Goal: Find specific page/section: Find specific page/section

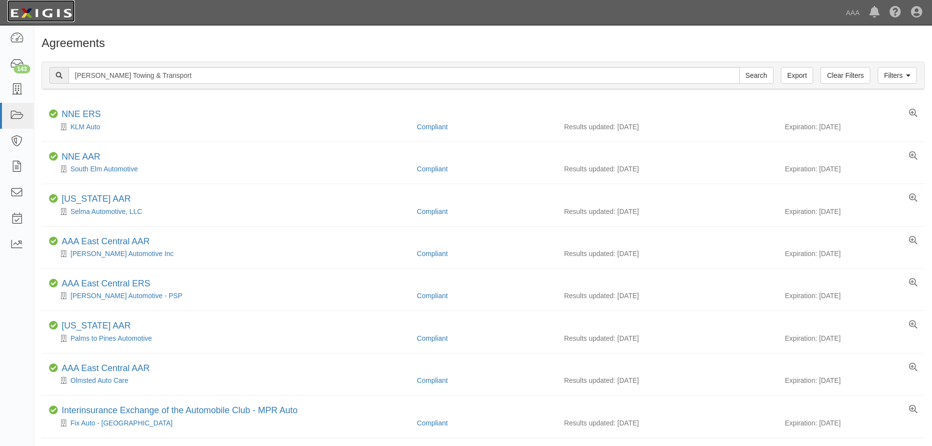
click at [46, 9] on img at bounding box center [41, 13] width 68 height 18
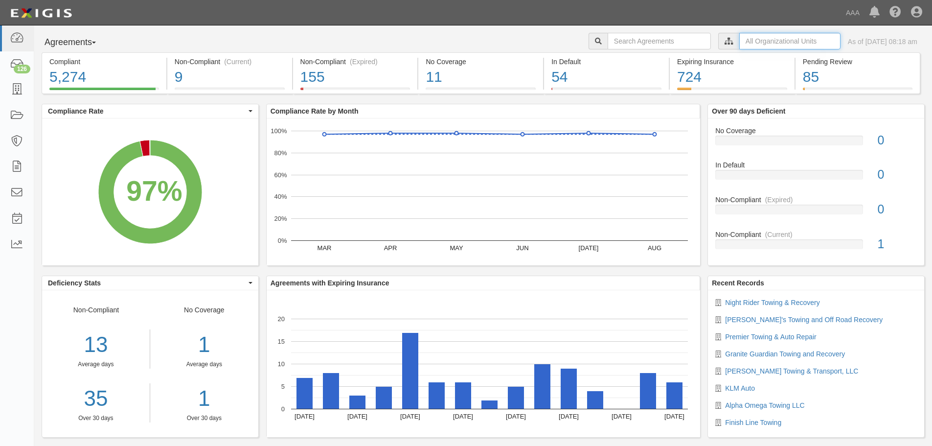
click at [750, 42] on input "text" at bounding box center [789, 41] width 101 height 17
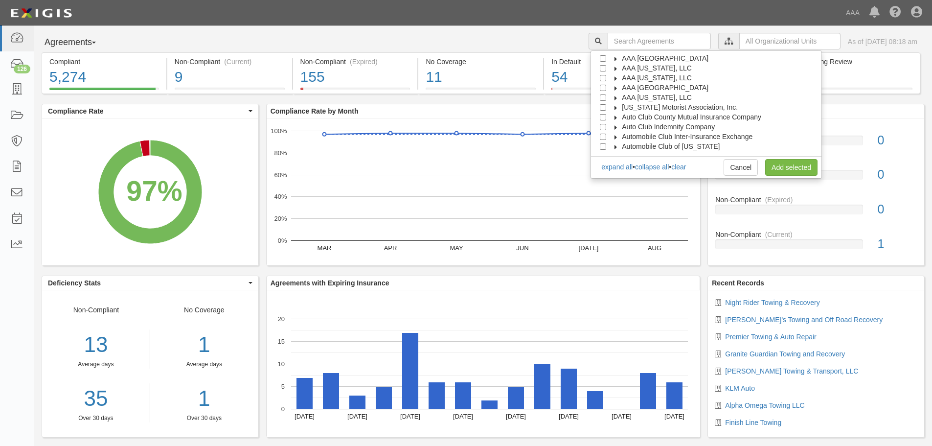
click at [659, 83] on label "AAA [GEOGRAPHIC_DATA]" at bounding box center [659, 88] width 99 height 10
click at [659, 95] on span "Automotive Services" at bounding box center [662, 97] width 63 height 8
click at [624, 119] on input "Emergency Roadside Service (ERS)" at bounding box center [620, 117] width 6 height 6
checkbox input "true"
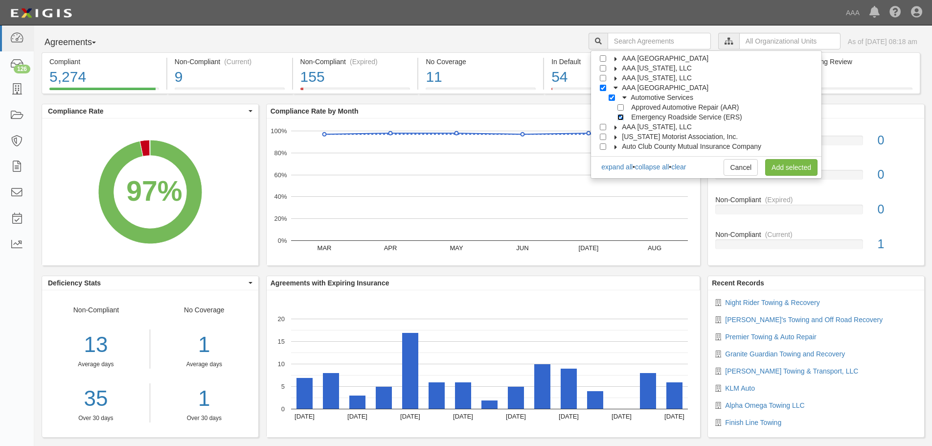
checkbox input "true"
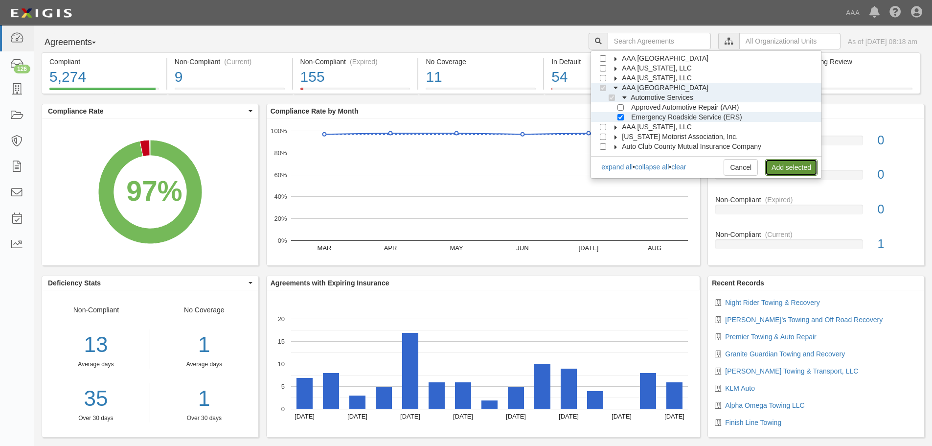
click at [778, 167] on link "Add selected" at bounding box center [791, 167] width 52 height 17
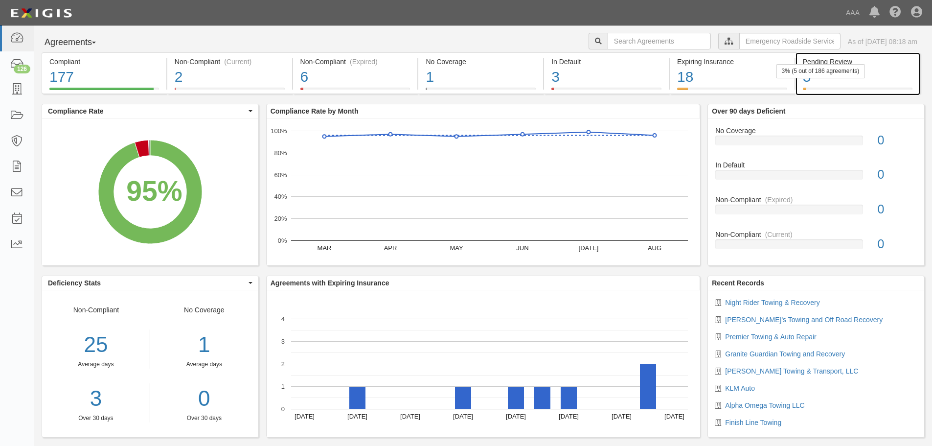
click at [849, 83] on div "5" at bounding box center [858, 77] width 110 height 21
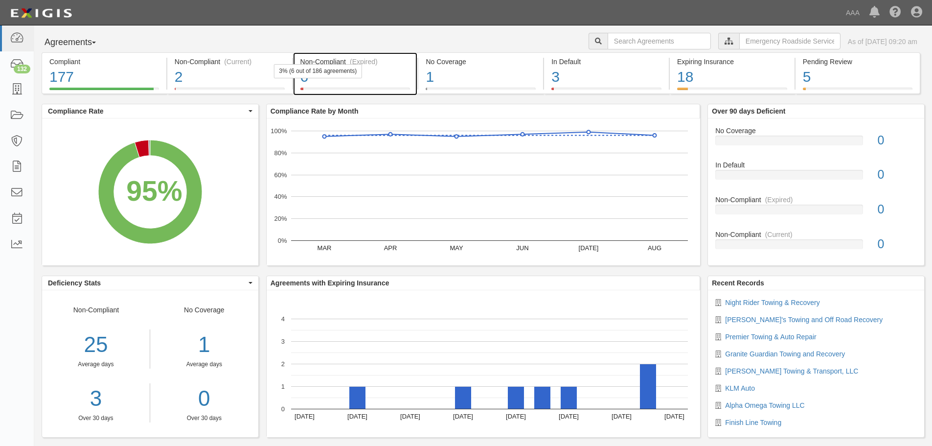
click at [349, 89] on div at bounding box center [355, 89] width 110 height 2
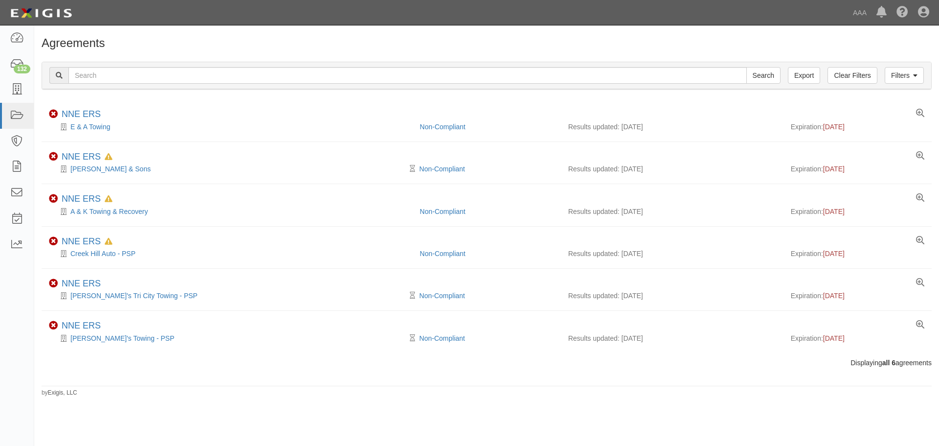
click at [152, 44] on h1 "Agreements" at bounding box center [487, 43] width 890 height 13
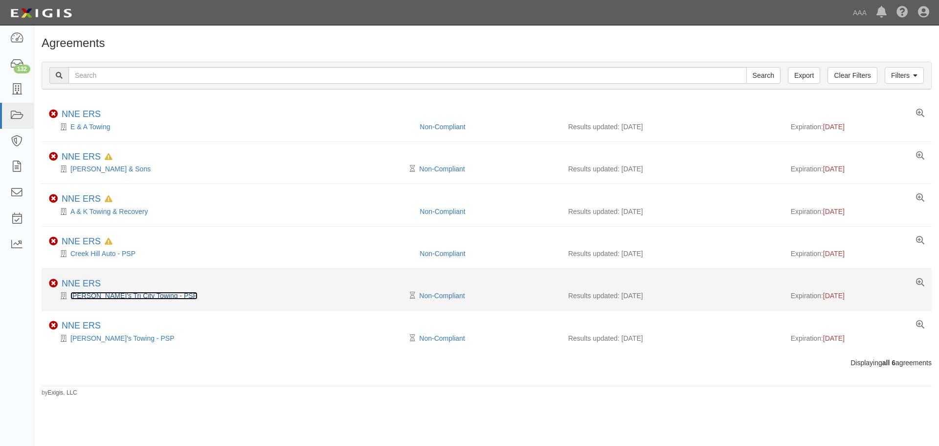
click at [111, 296] on link "Dave's Tri City Towing - PSP" at bounding box center [133, 296] width 127 height 8
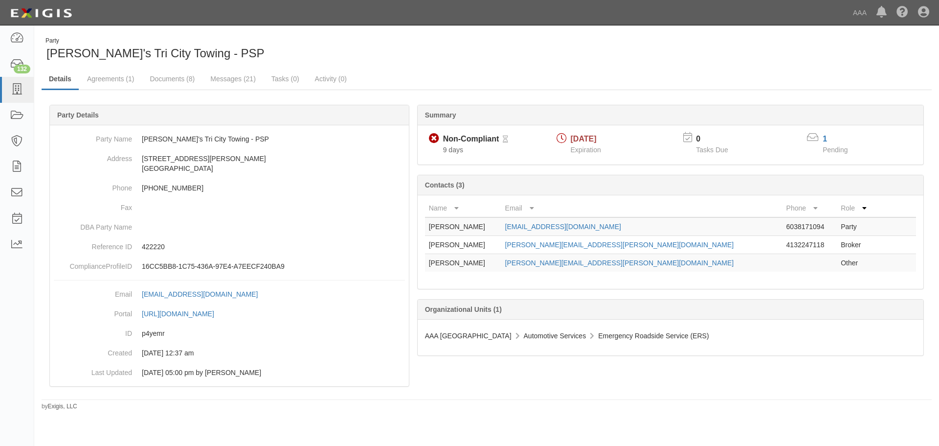
click at [438, 65] on div "Party [PERSON_NAME]'s Tri City Towing - PSP Details Agreements (1) Documents (8…" at bounding box center [486, 224] width 905 height 374
click at [449, 66] on div "Party [PERSON_NAME]'s Tri City Towing - PSP Details Agreements (1) Documents (8…" at bounding box center [486, 224] width 905 height 374
click at [451, 65] on div "Party [PERSON_NAME]'s Tri City Towing - PSP Details Agreements (1) Documents (8…" at bounding box center [486, 224] width 905 height 374
drag, startPoint x: 244, startPoint y: 56, endPoint x: 99, endPoint y: 49, distance: 145.5
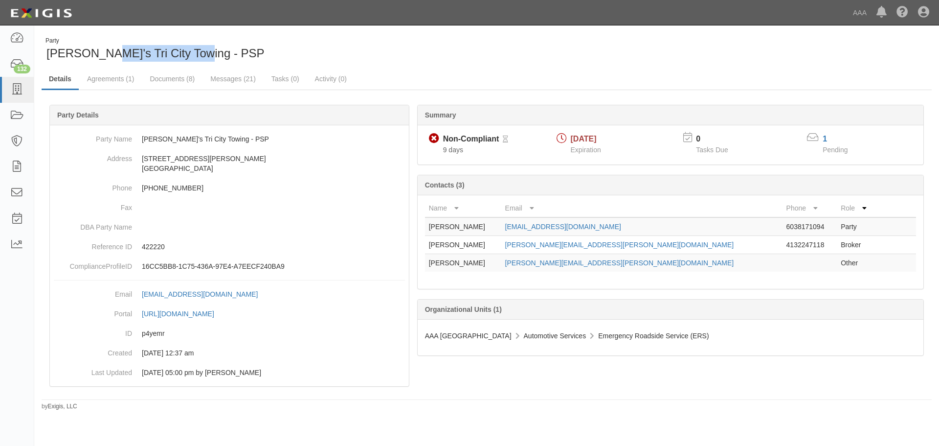
click at [99, 49] on div "Party [PERSON_NAME]'s Tri City Towing - PSP" at bounding box center [261, 49] width 438 height 25
click at [194, 58] on span "[PERSON_NAME]'s Tri City Towing - PSP" at bounding box center [155, 52] width 218 height 13
